Goal: Obtain resource: Obtain resource

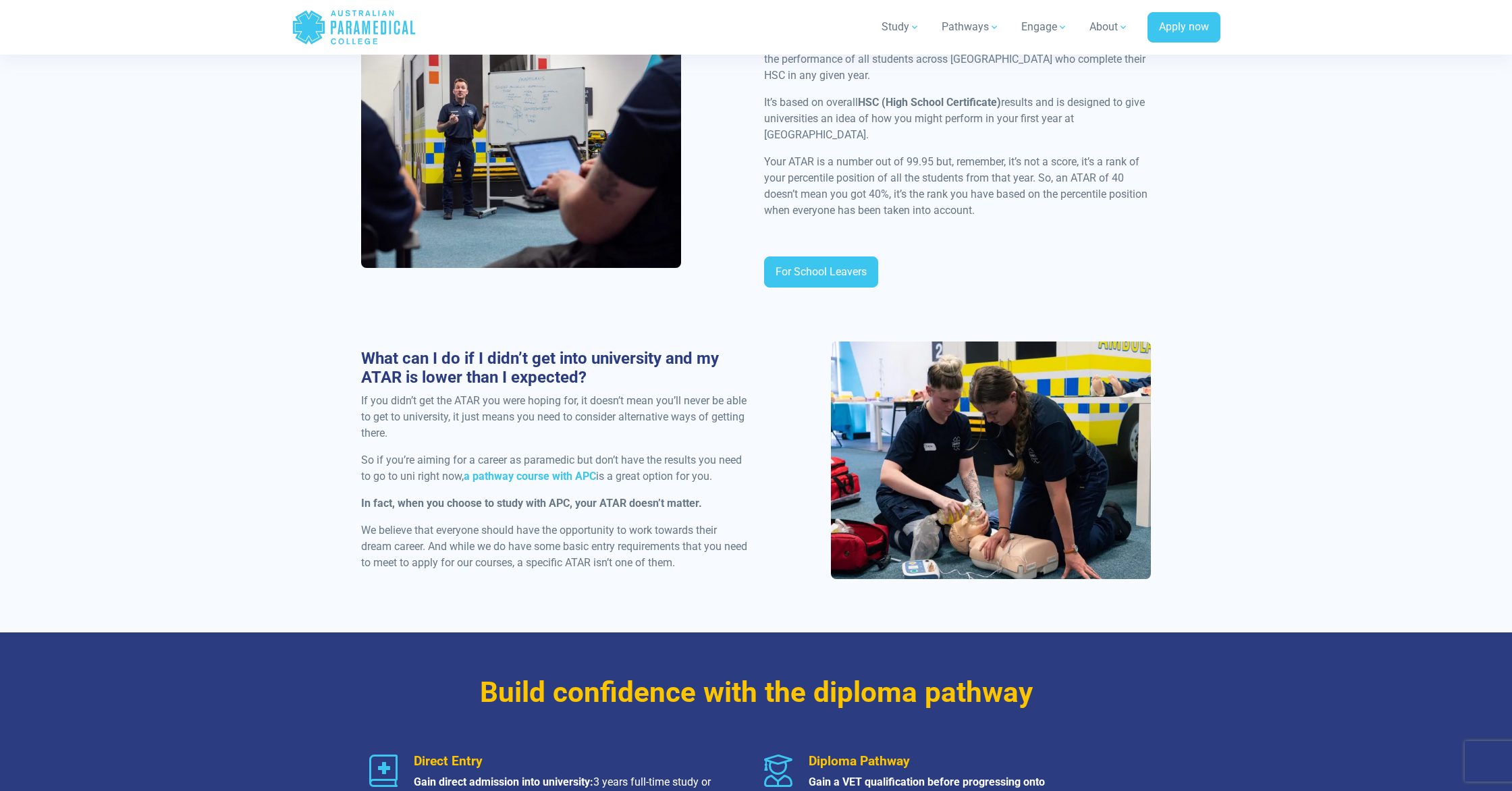
scroll to position [788, 0]
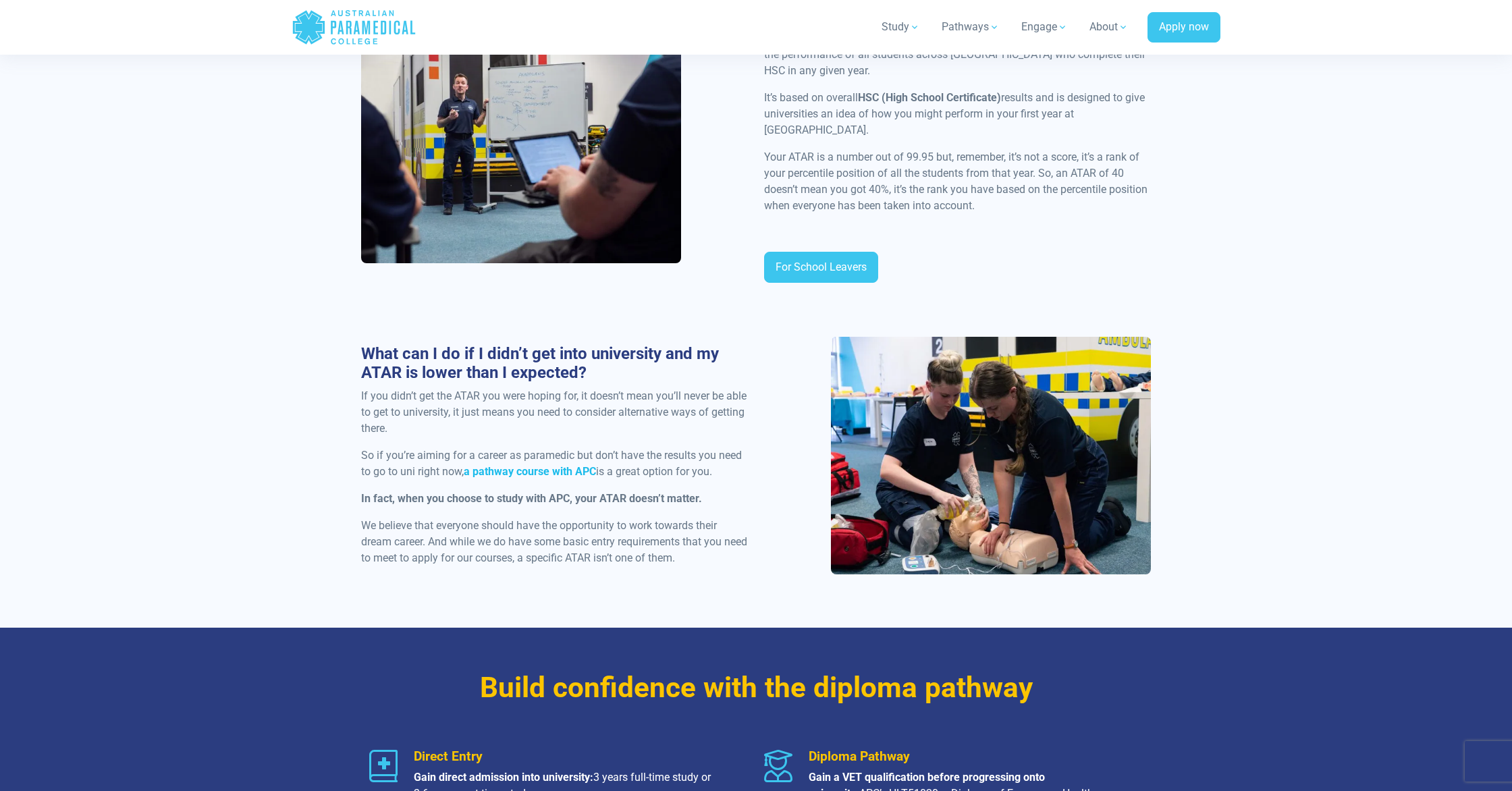
click at [537, 465] on strong "a pathway course with APC" at bounding box center [530, 471] width 133 height 13
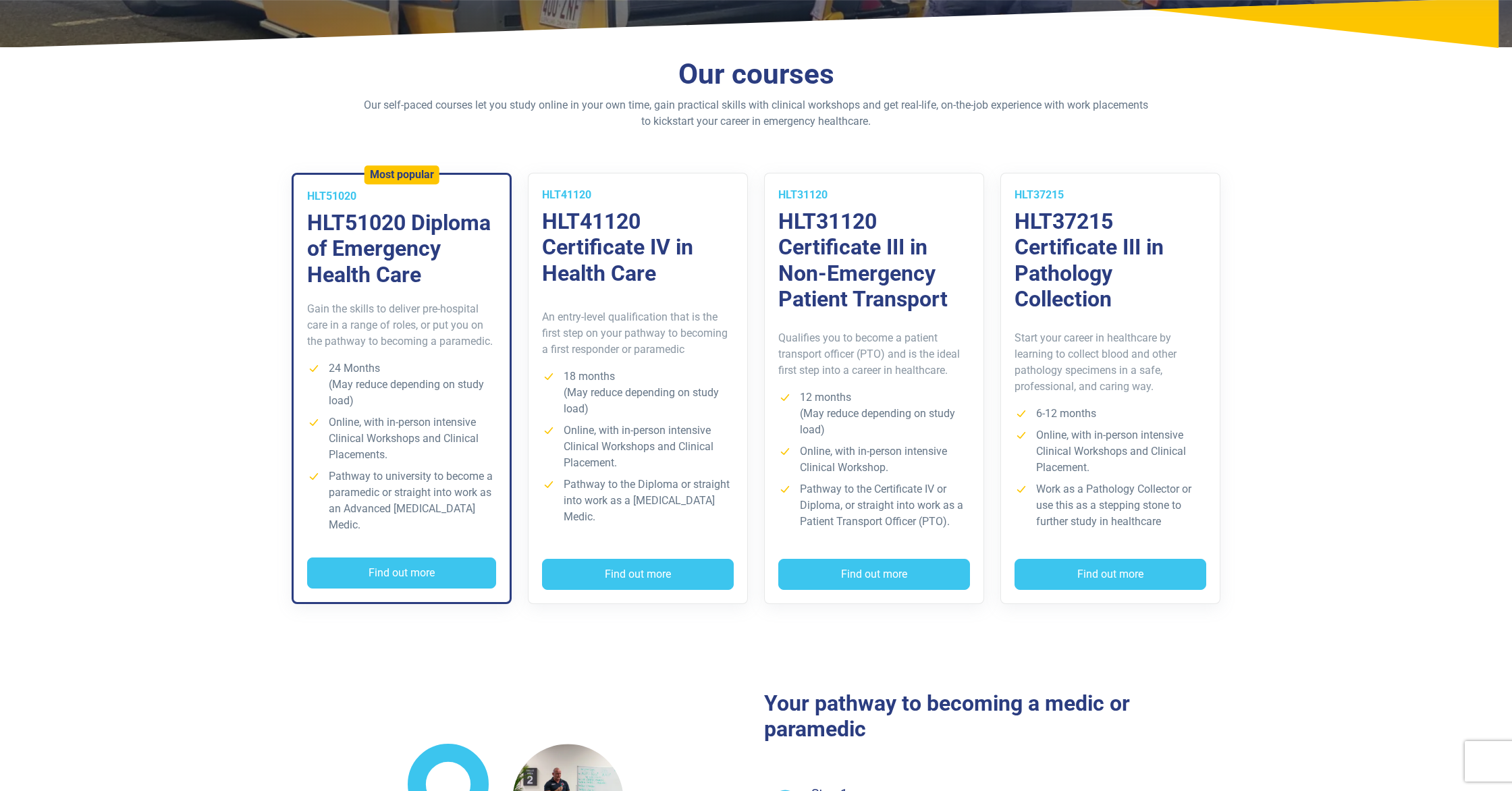
scroll to position [260, 0]
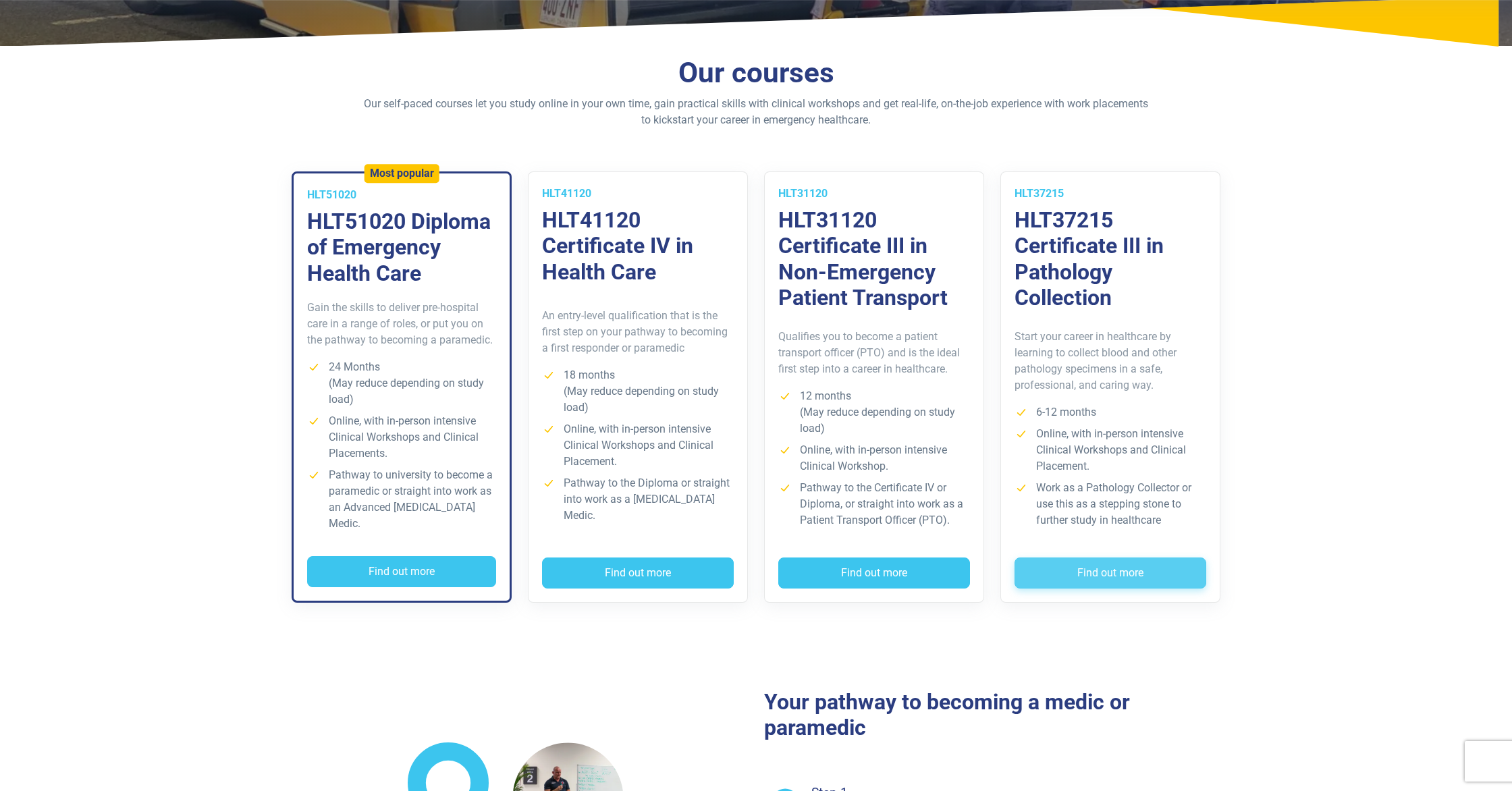
click at [1061, 558] on button "Find out more" at bounding box center [1110, 573] width 191 height 31
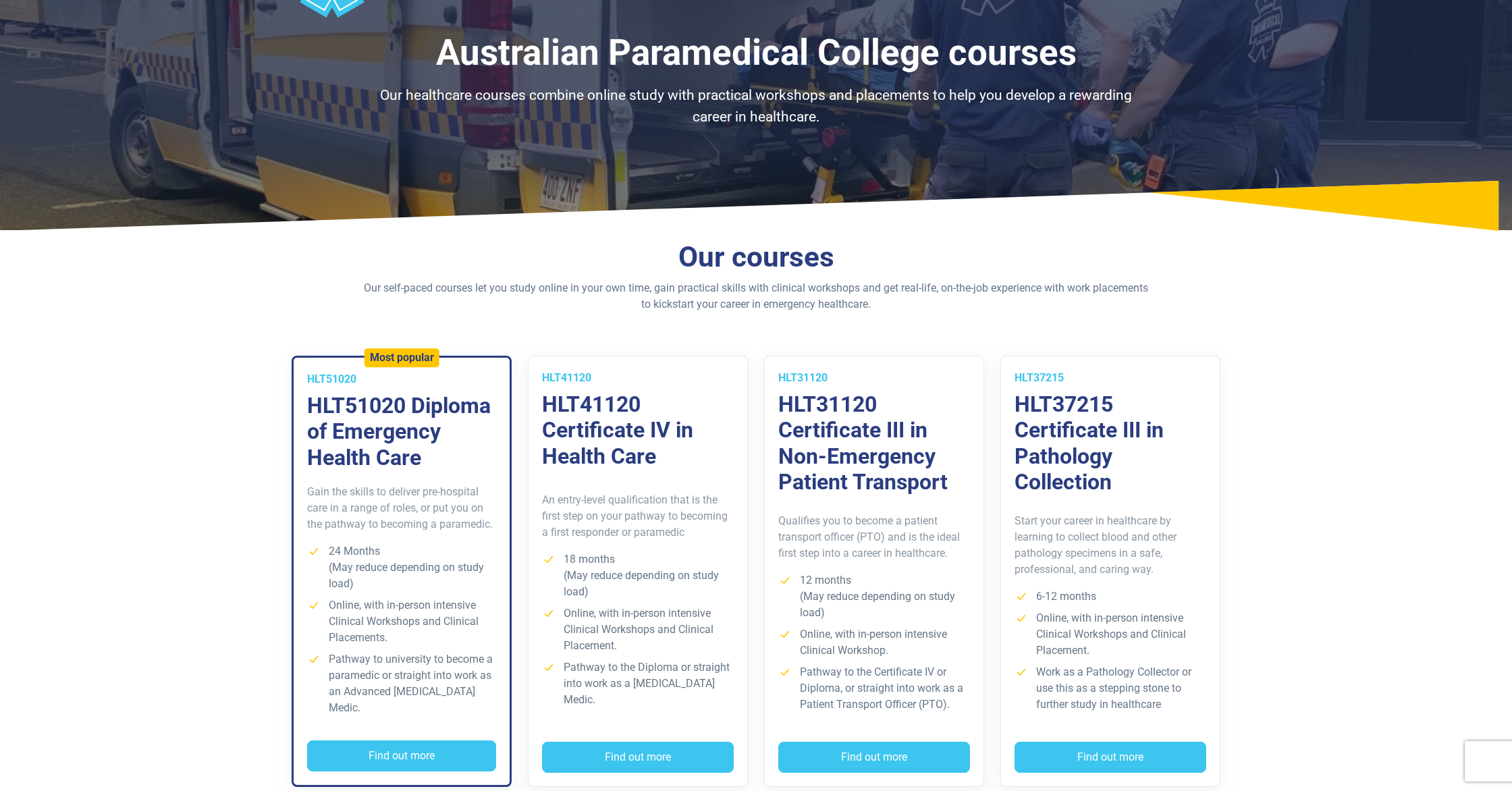
scroll to position [79, 0]
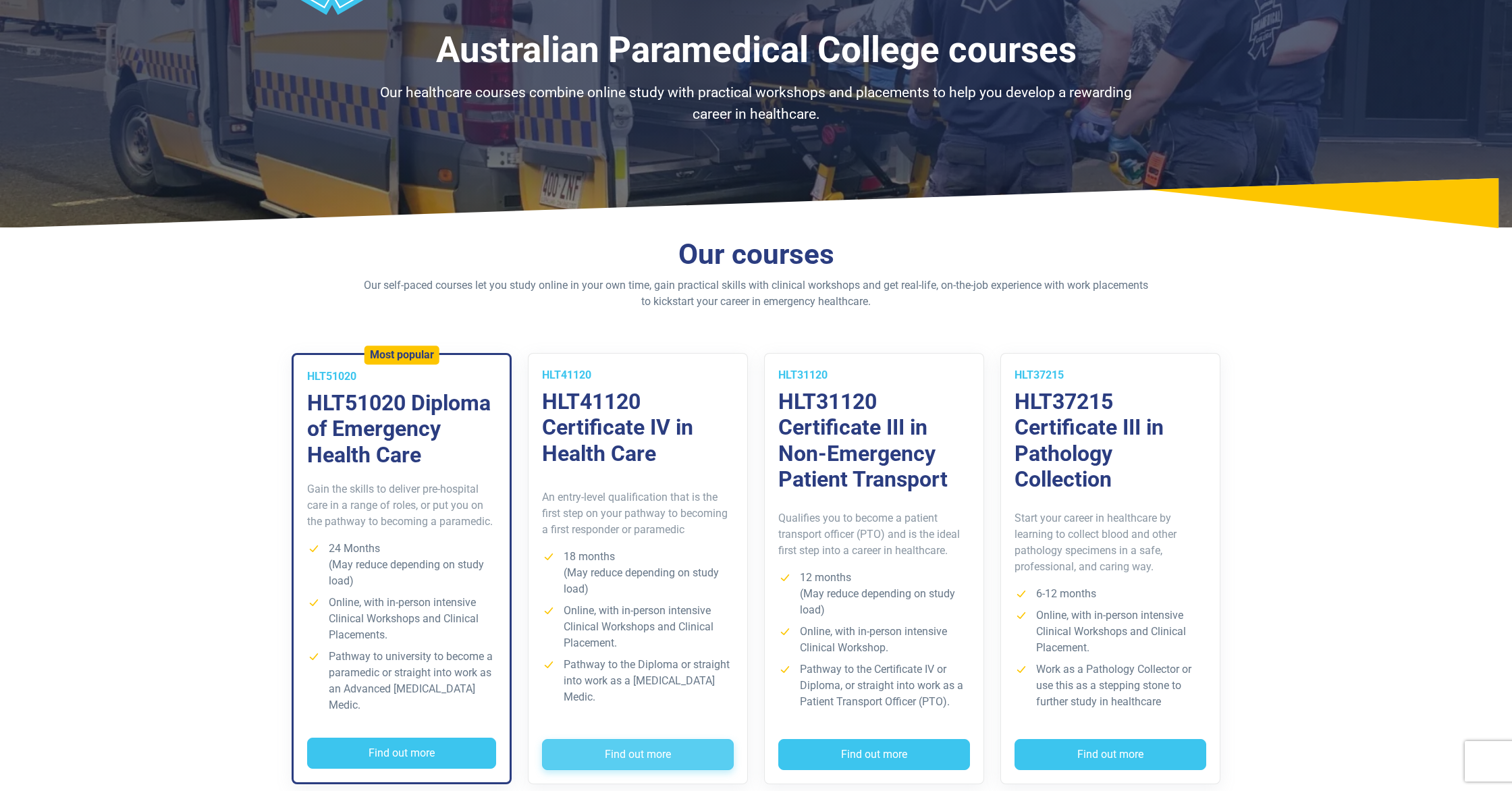
click at [630, 742] on button "Find out more" at bounding box center [637, 754] width 191 height 31
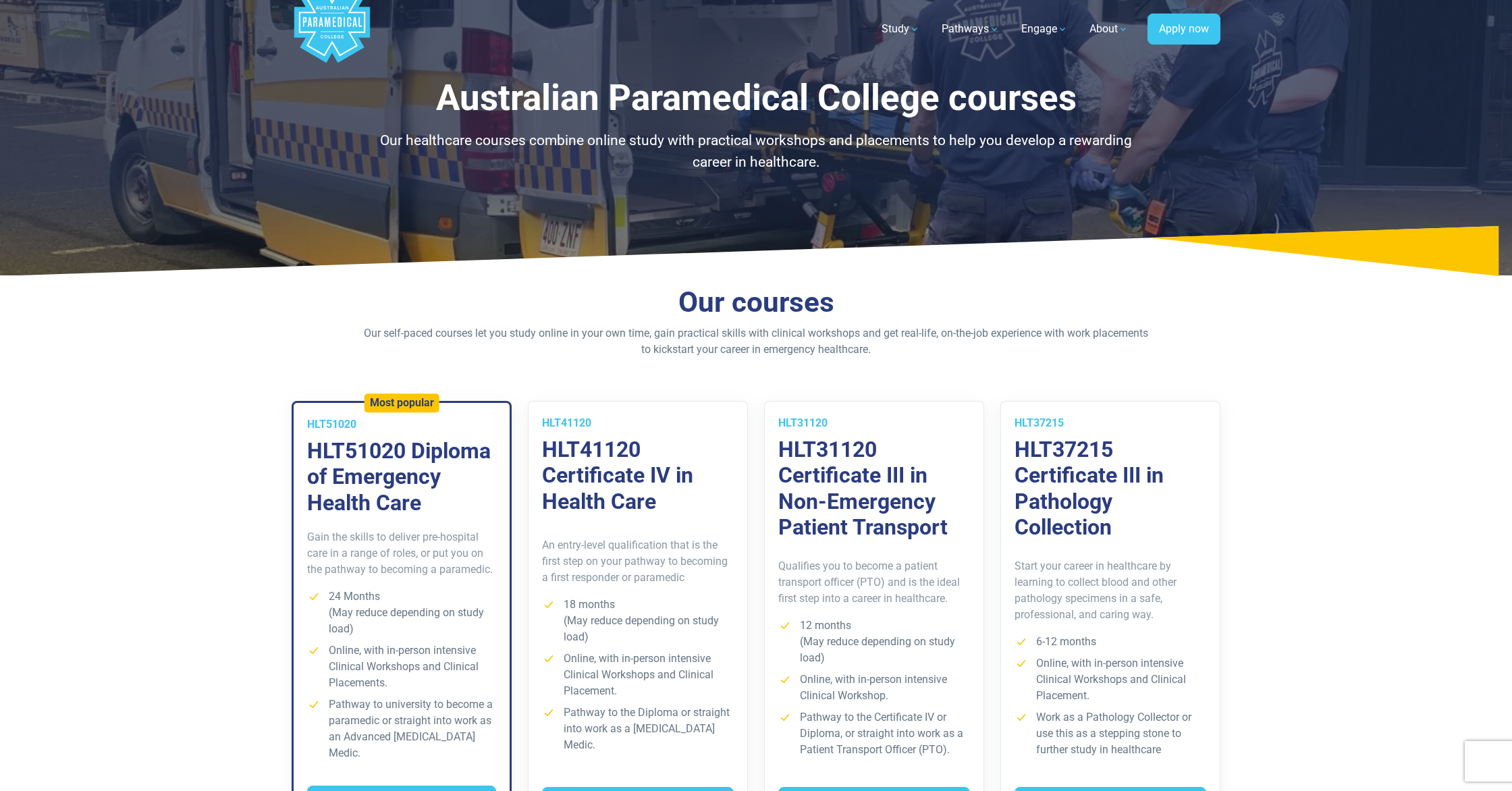
scroll to position [0, 0]
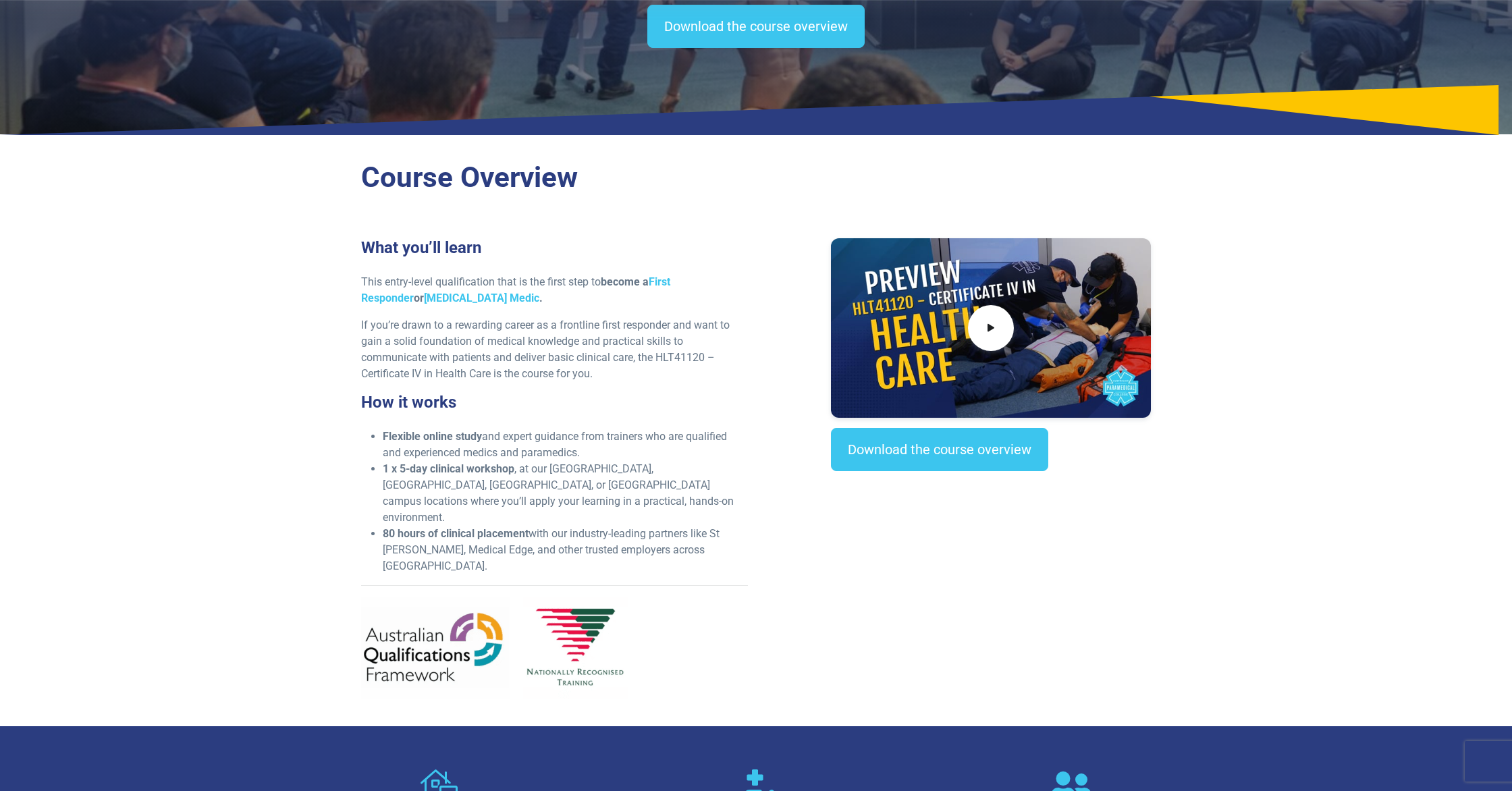
scroll to position [216, 0]
click at [871, 458] on link "Download the course overview" at bounding box center [940, 448] width 217 height 43
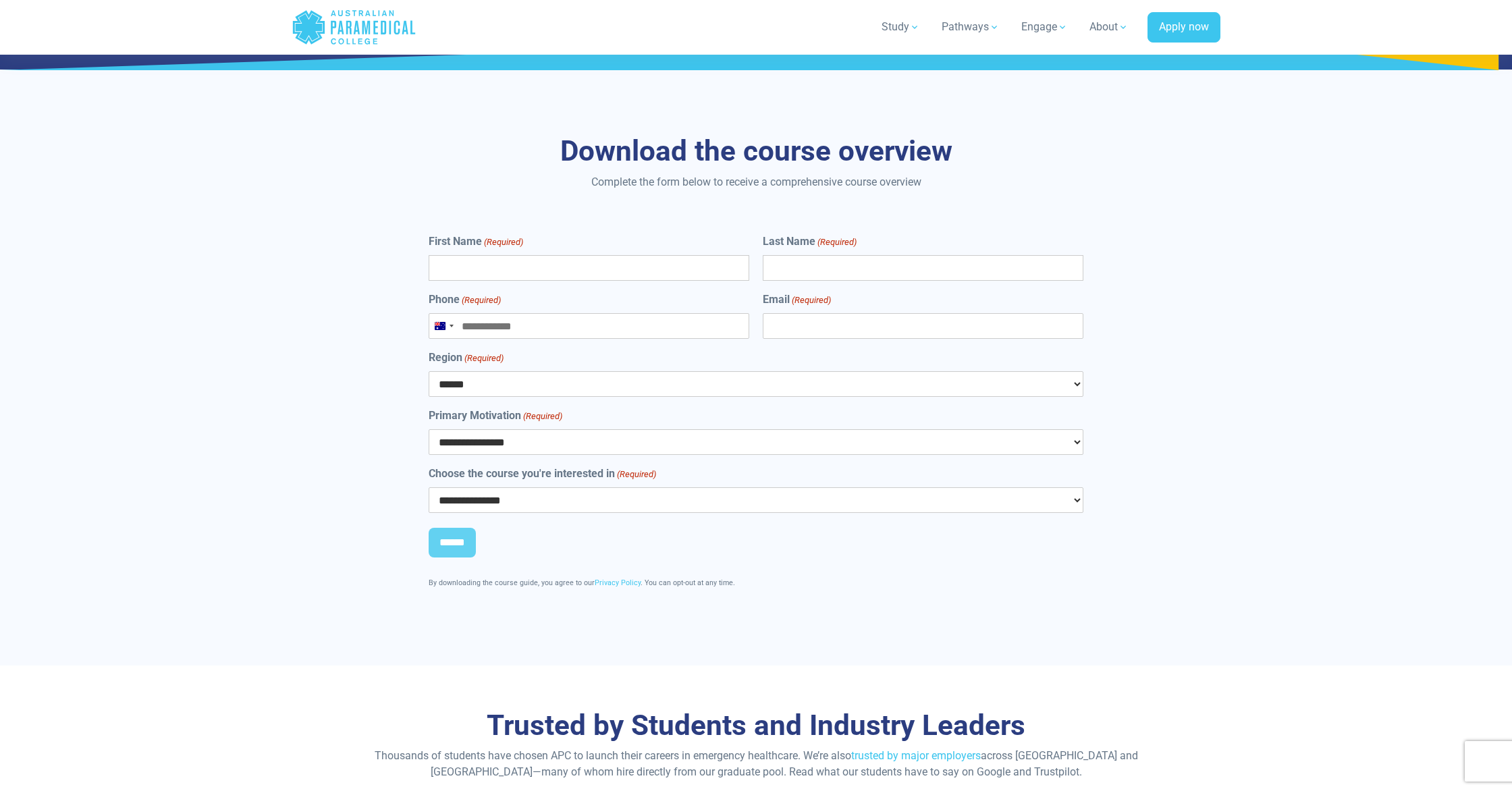
scroll to position [5608, 0]
